Goal: Check status: Check status

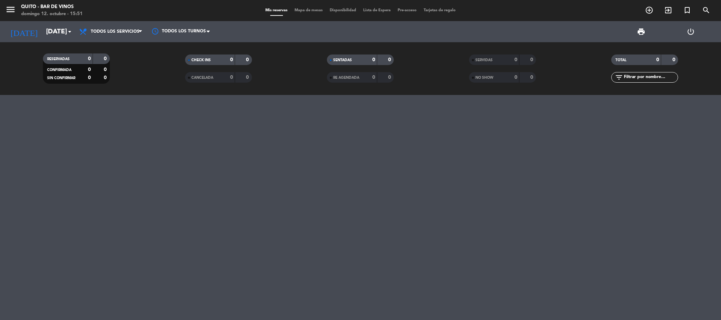
click at [49, 12] on div "domingo 12. octubre - 15:51" at bounding box center [52, 14] width 62 height 7
click at [49, 35] on input "[DATE]" at bounding box center [85, 31] width 85 height 15
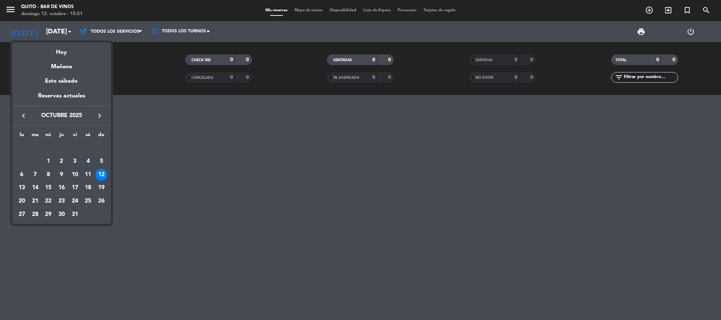
click at [189, 212] on div at bounding box center [360, 160] width 721 height 320
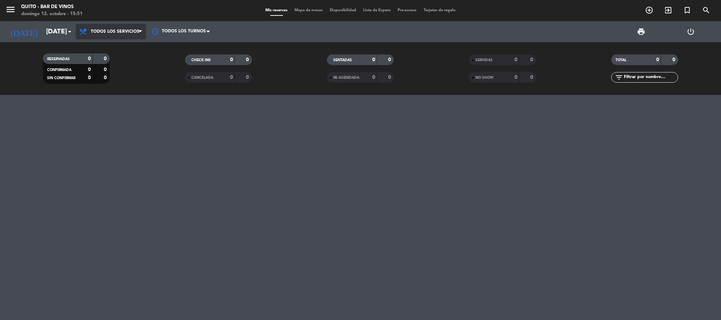
click at [124, 36] on span "Todos los servicios" at bounding box center [111, 31] width 70 height 15
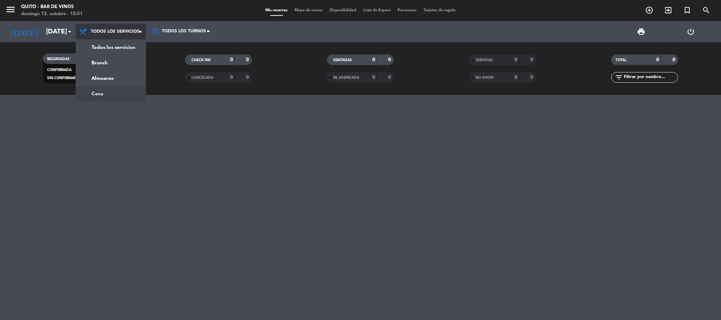
click at [117, 89] on div "menu Quito - Bar de Vinos [DATE] 12. octubre - 15:51 Mis reservas Mapa de mesas…" at bounding box center [360, 47] width 721 height 95
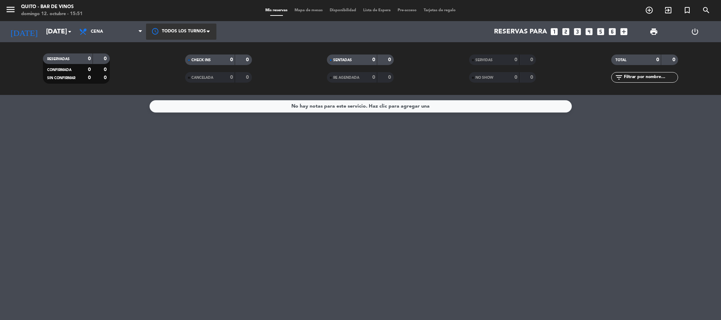
click at [172, 34] on div at bounding box center [181, 32] width 70 height 16
click at [184, 47] on span "Todos los turnos" at bounding box center [182, 48] width 38 height 8
click at [235, 215] on div "No hay notas para este servicio. Haz clic para agregar una" at bounding box center [360, 207] width 721 height 225
click at [118, 30] on span "Cena" at bounding box center [111, 31] width 70 height 15
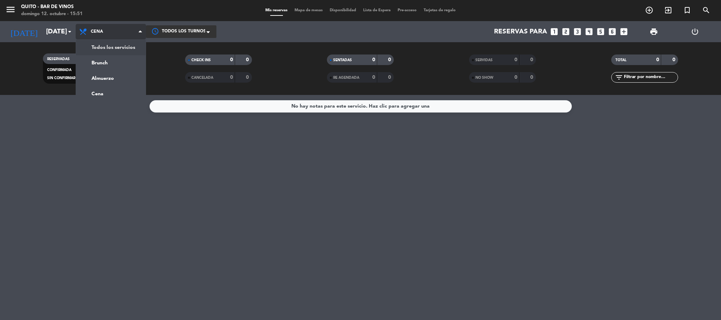
click at [116, 51] on div "menu Quito - Bar de Vinos [DATE] 12. octubre - 15:51 Mis reservas Mapa de mesas…" at bounding box center [360, 47] width 721 height 95
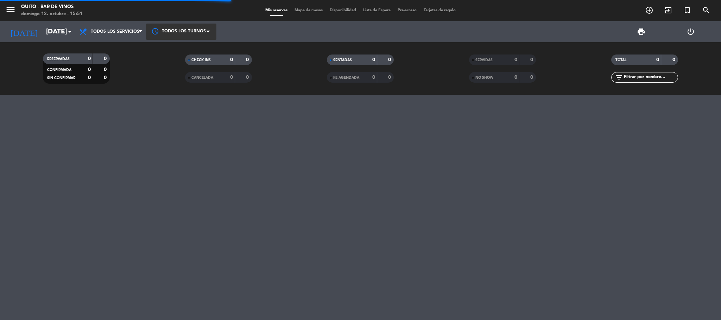
click at [221, 214] on div at bounding box center [360, 207] width 721 height 225
click at [249, 156] on div at bounding box center [360, 207] width 721 height 225
click at [384, 160] on div at bounding box center [360, 207] width 721 height 225
